Goal: Find specific page/section: Find specific page/section

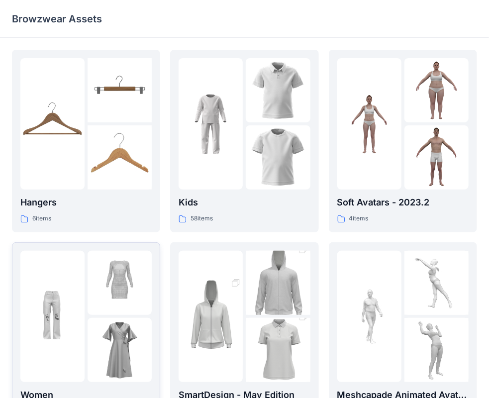
click at [89, 279] on img at bounding box center [119, 283] width 64 height 64
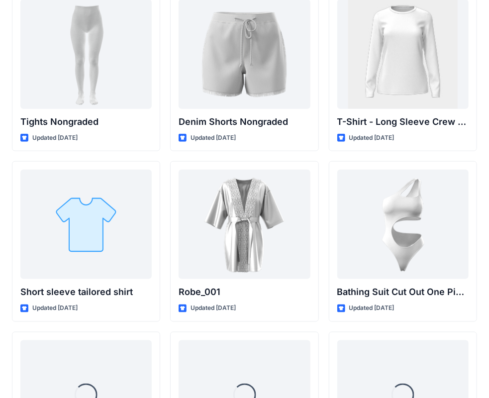
scroll to position [10615, 0]
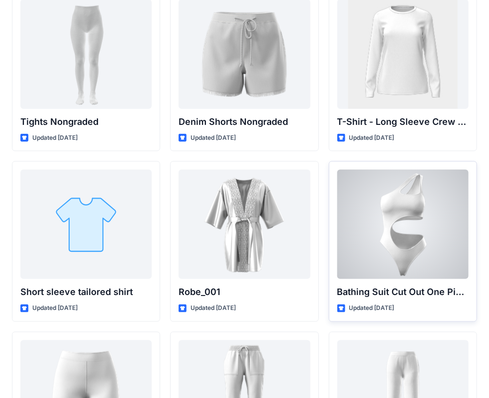
click at [417, 237] on div at bounding box center [402, 223] width 131 height 109
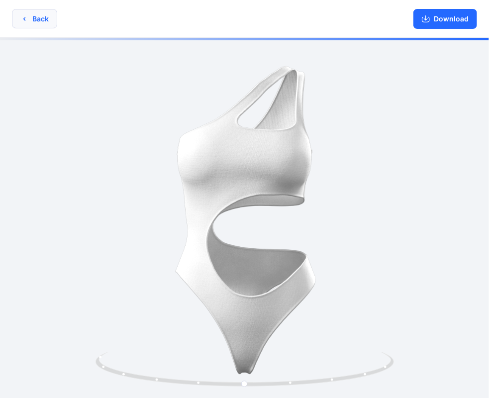
click at [38, 15] on button "Back" at bounding box center [34, 18] width 45 height 19
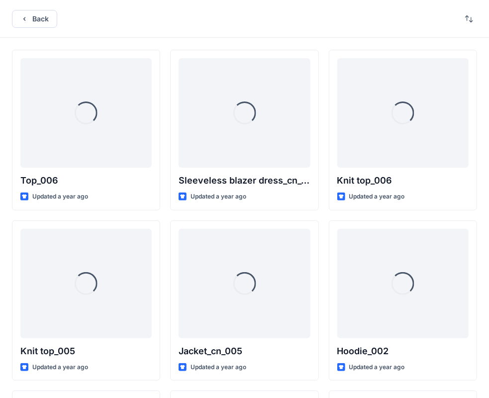
scroll to position [10615, 0]
